Goal: Information Seeking & Learning: Learn about a topic

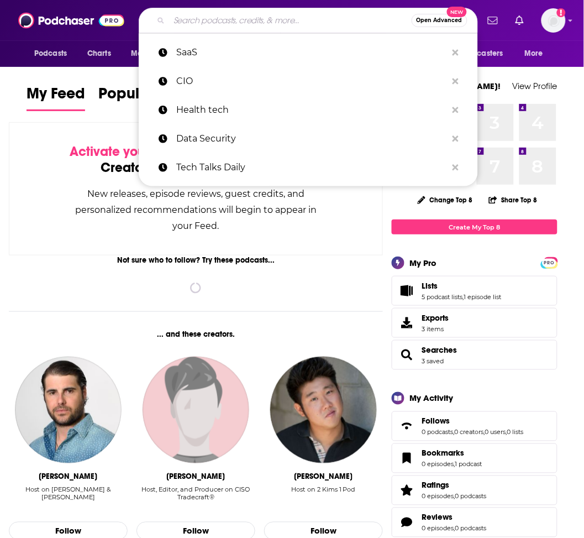
click at [179, 25] on input "Search podcasts, credits, & more..." at bounding box center [290, 21] width 243 height 18
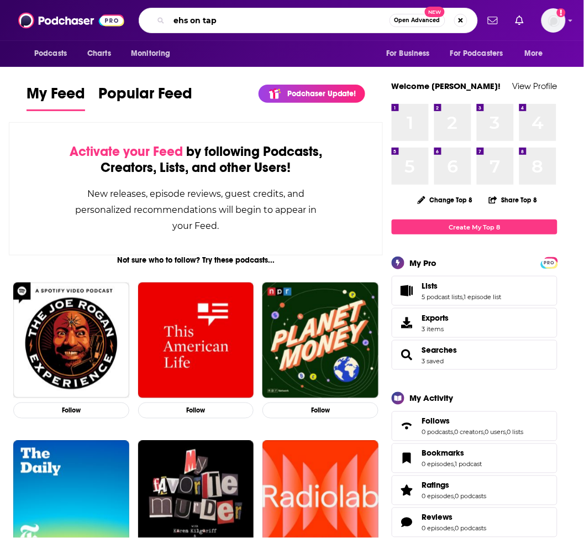
type input "ehs on tap"
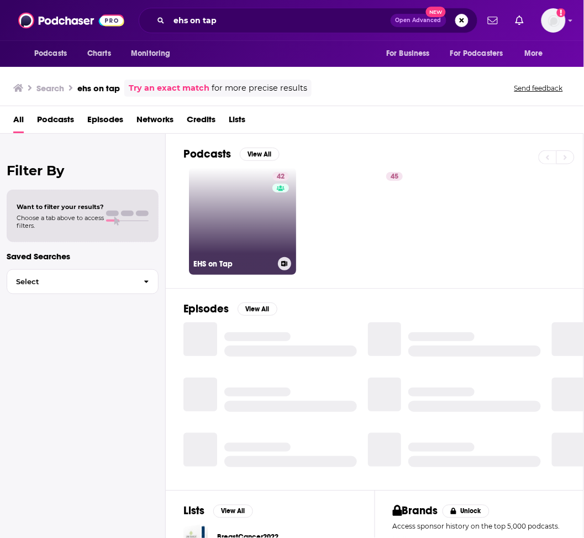
click at [248, 257] on div "EHS on Tap" at bounding box center [242, 263] width 98 height 13
